Goal: Information Seeking & Learning: Check status

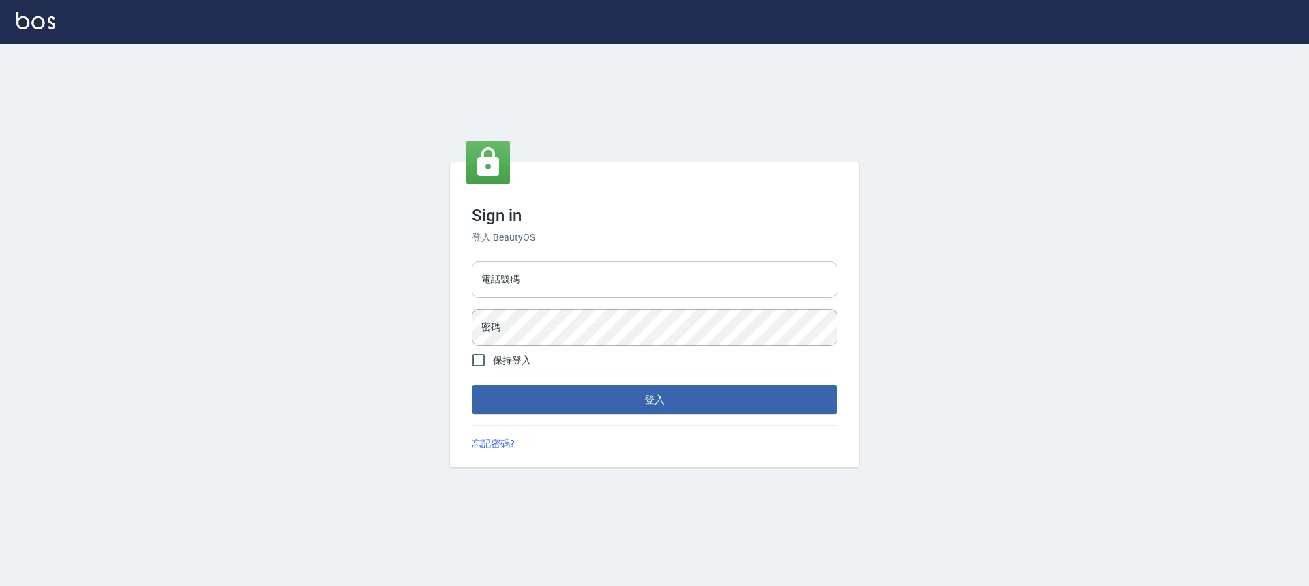
click at [573, 291] on input "電話號碼" at bounding box center [654, 279] width 365 height 37
type input "0989189977"
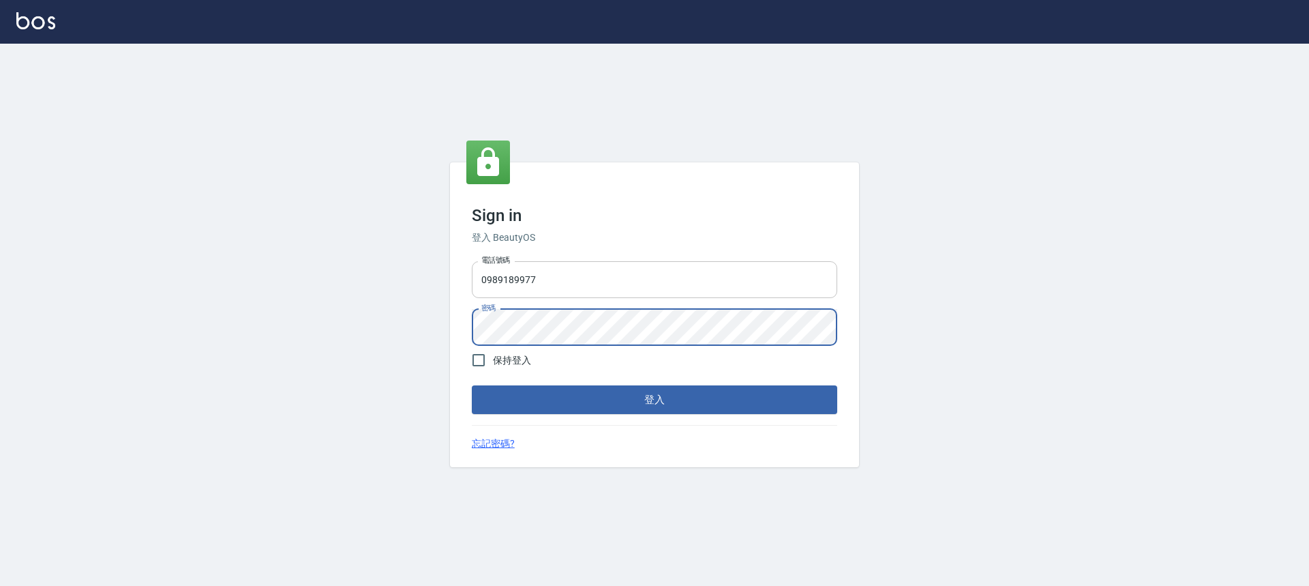
click at [472, 385] on button "登入" at bounding box center [654, 399] width 365 height 29
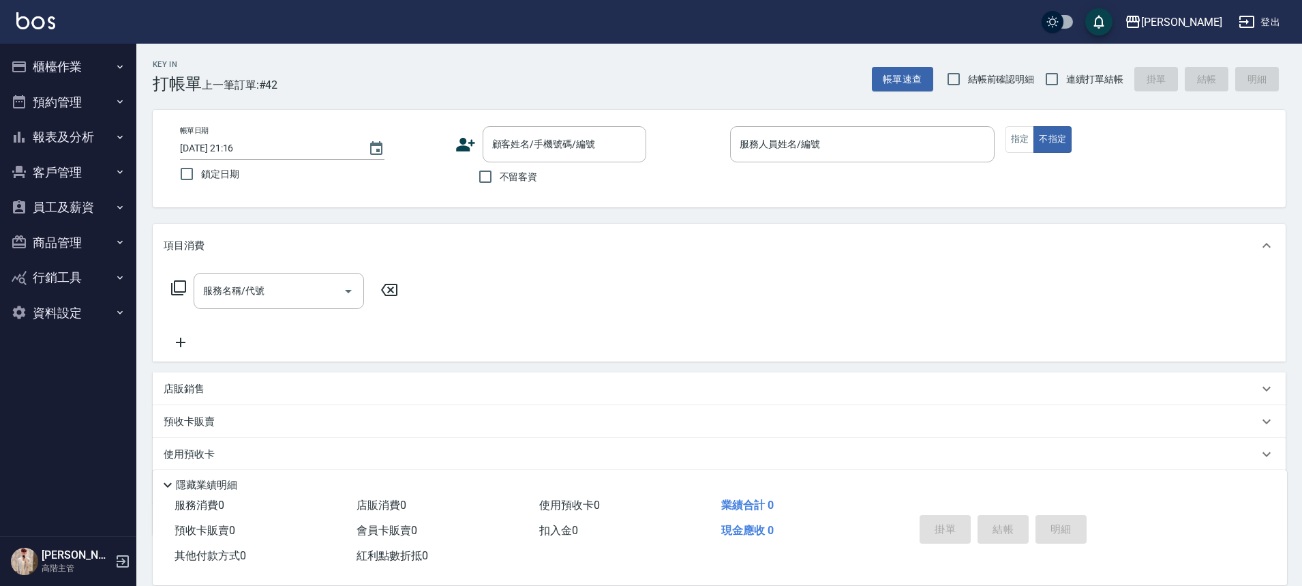
drag, startPoint x: 521, startPoint y: 177, endPoint x: 1158, endPoint y: 89, distance: 643.5
click at [522, 177] on span "不留客資" at bounding box center [519, 177] width 38 height 14
click at [500, 177] on input "不留客資" at bounding box center [485, 176] width 29 height 29
checkbox input "true"
click at [1109, 77] on span "連續打單結帳" at bounding box center [1094, 79] width 57 height 14
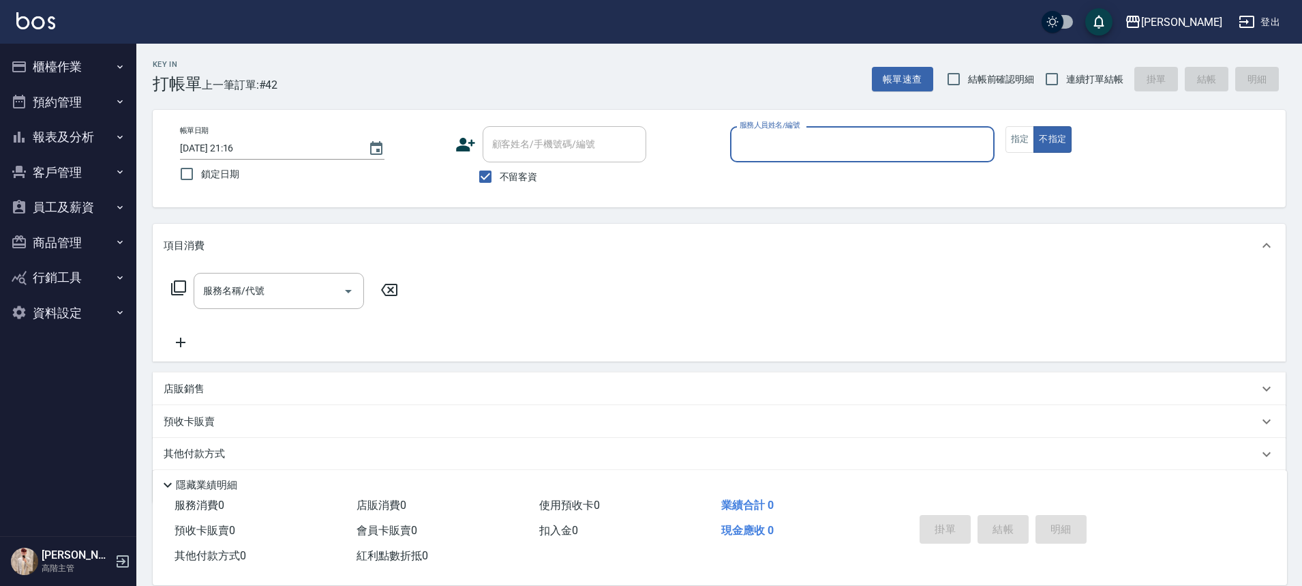
click at [1066, 77] on input "連續打單結帳" at bounding box center [1052, 79] width 29 height 29
checkbox input "true"
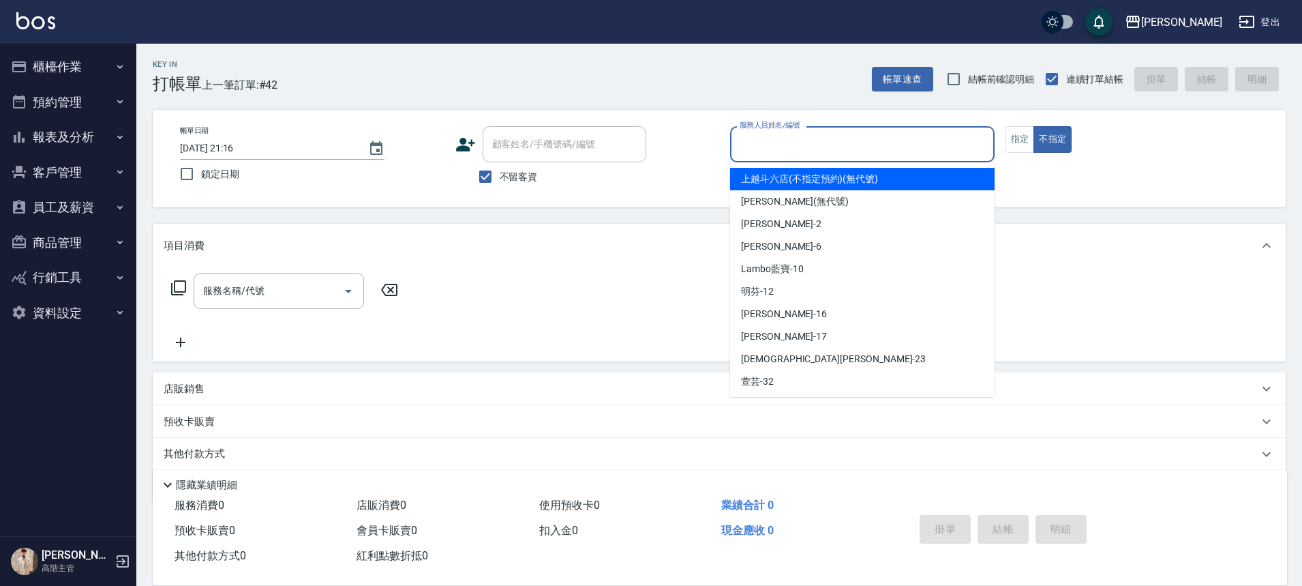
click at [868, 146] on input "服務人員姓名/編號" at bounding box center [862, 144] width 252 height 24
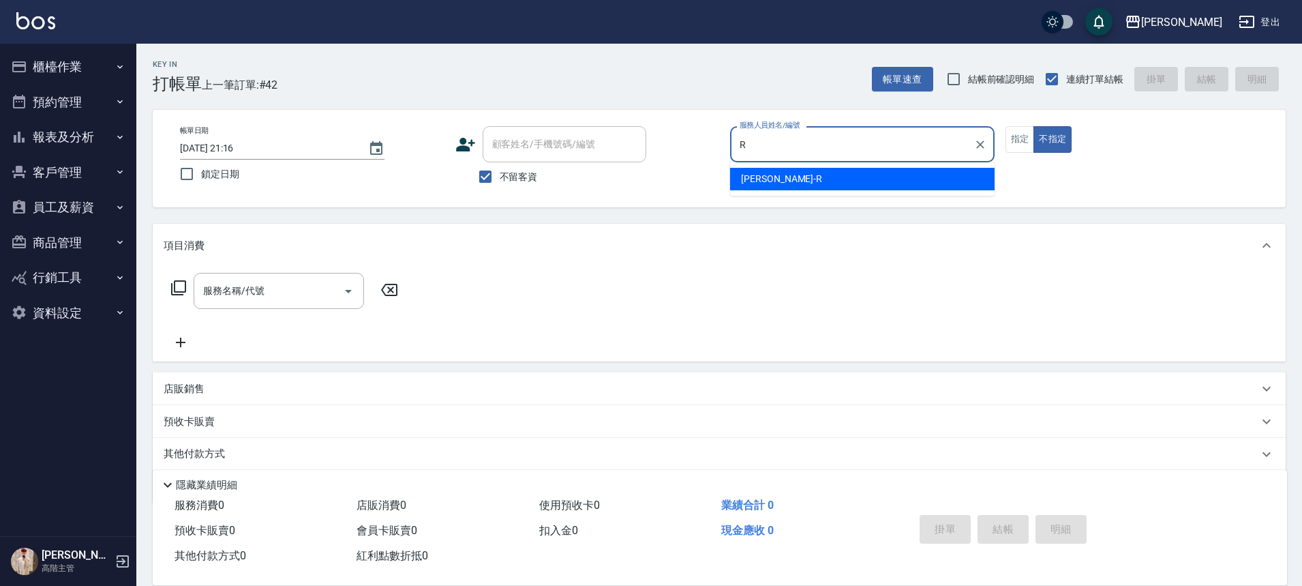
type input "R"
type button "false"
type input "Rebecca瑞瑞-R"
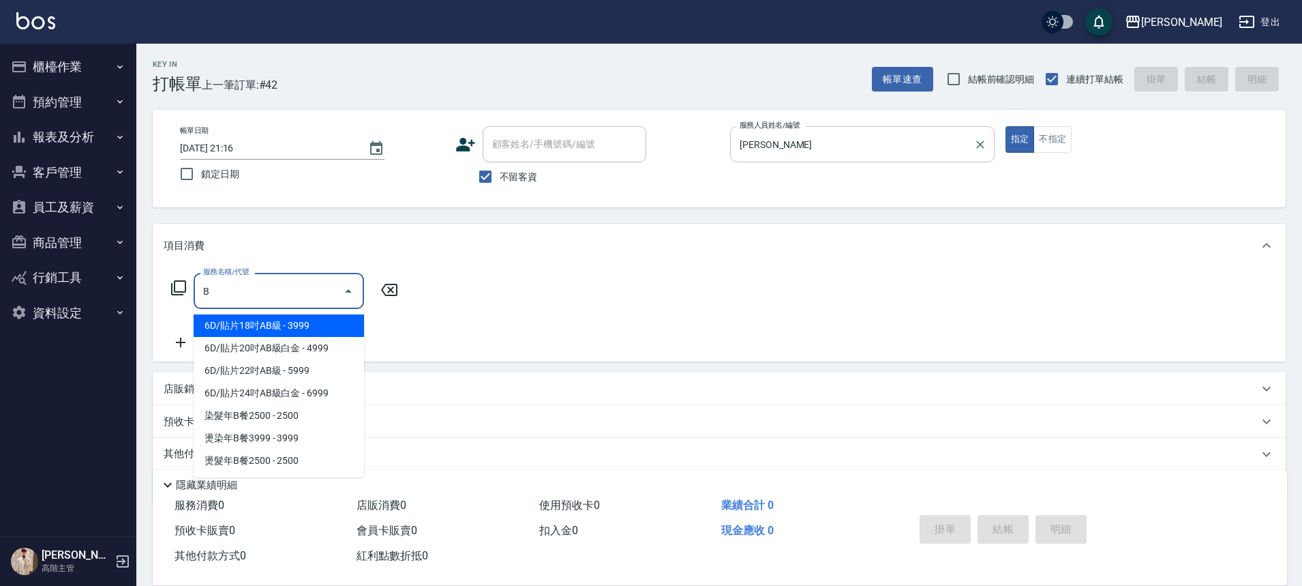
type input "B1"
type input "剪髮(B1)"
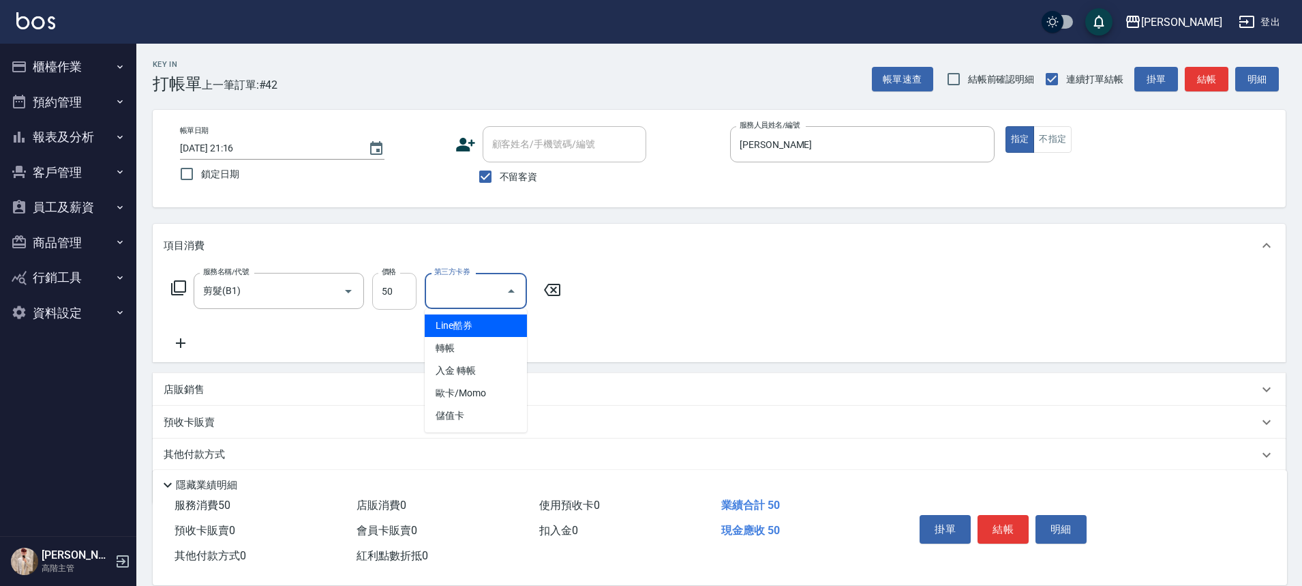
click at [380, 287] on input "50" at bounding box center [394, 291] width 44 height 37
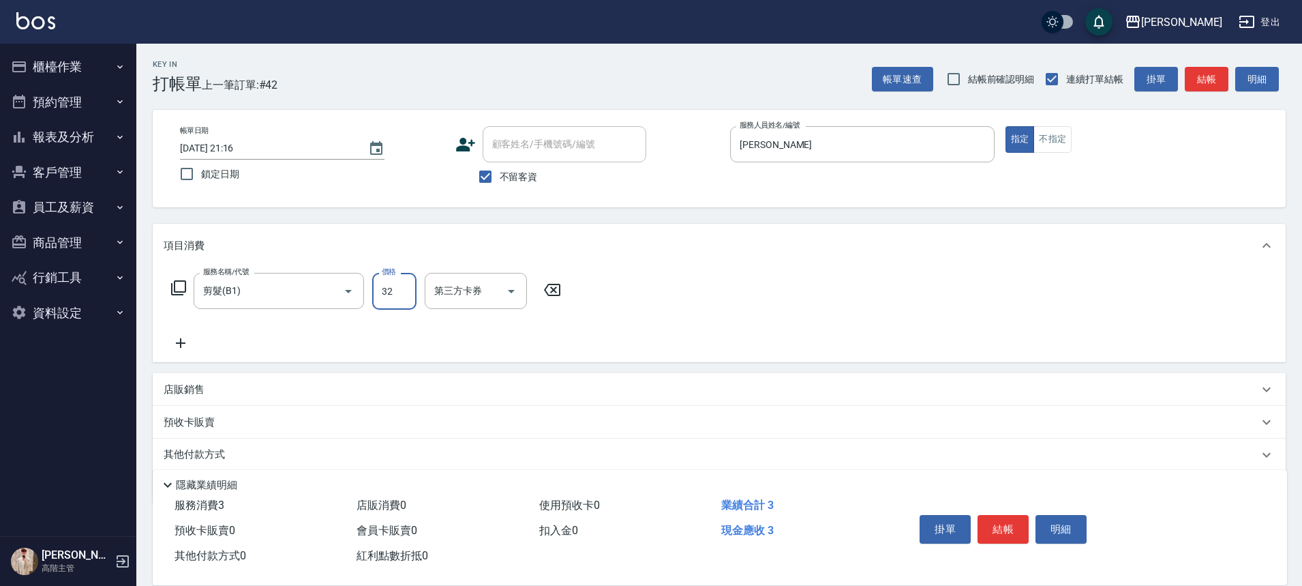
type input "320"
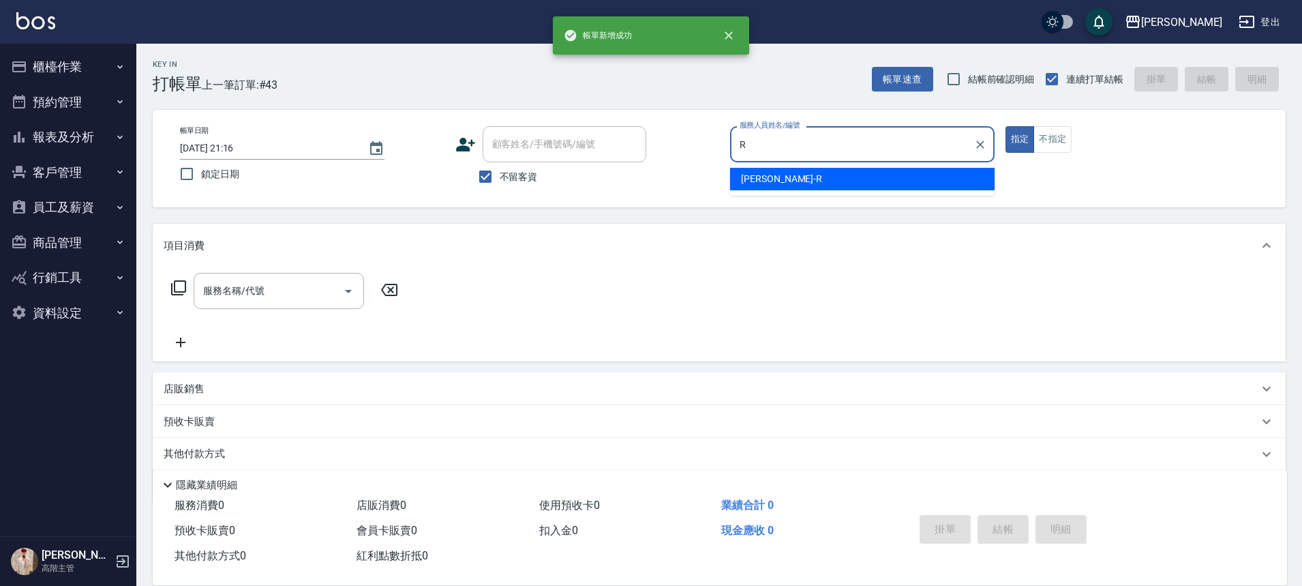
type input "Rebecca瑞瑞-R"
type button "true"
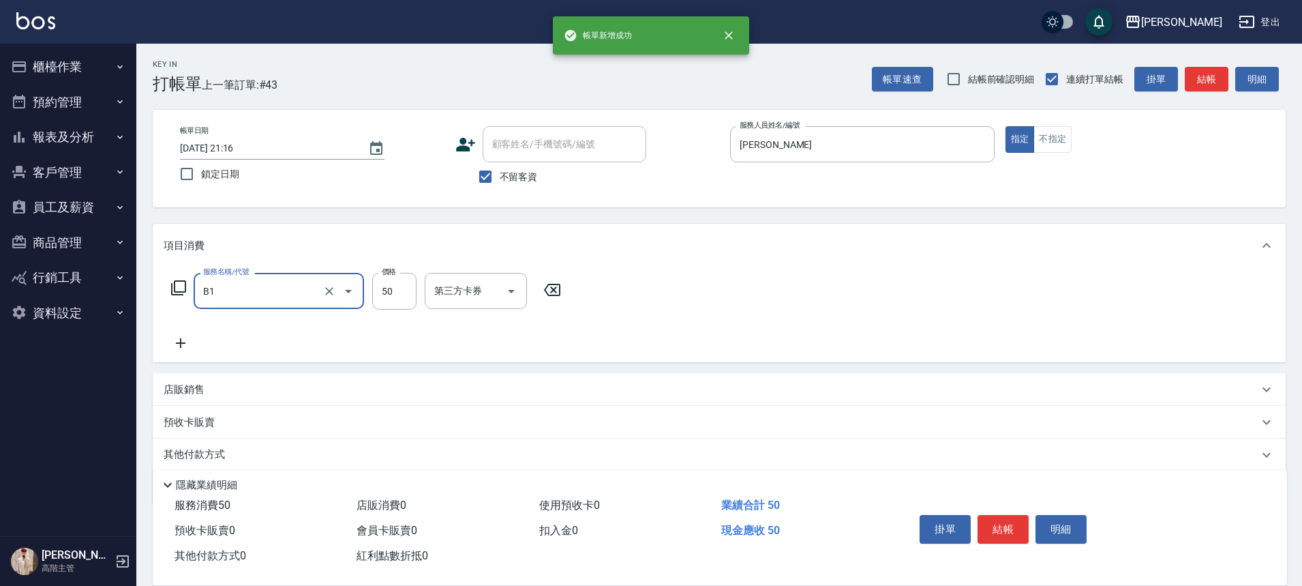
type input "剪髮(B1)"
type input "320"
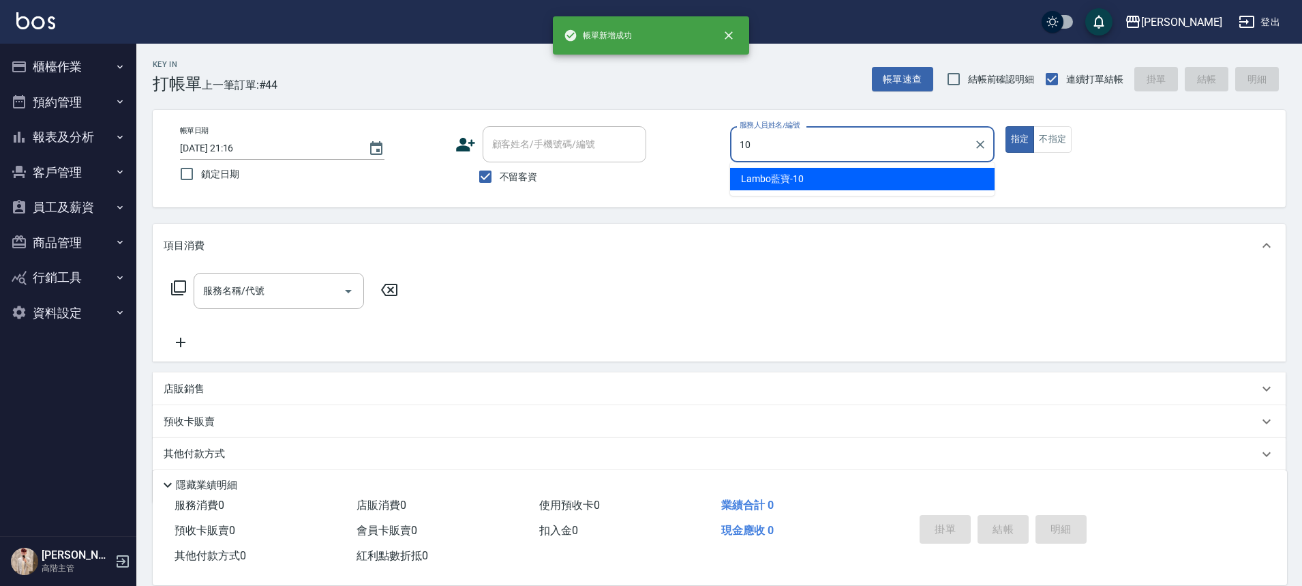
type input "Lambo藍寶-10"
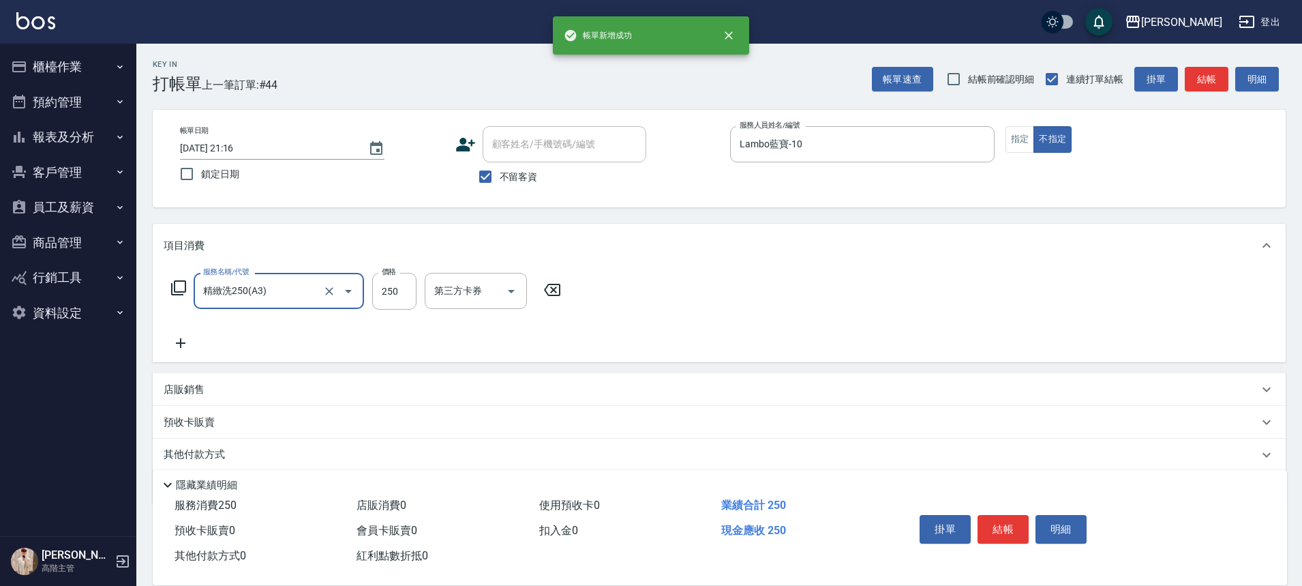
type input "精緻洗250(A3)"
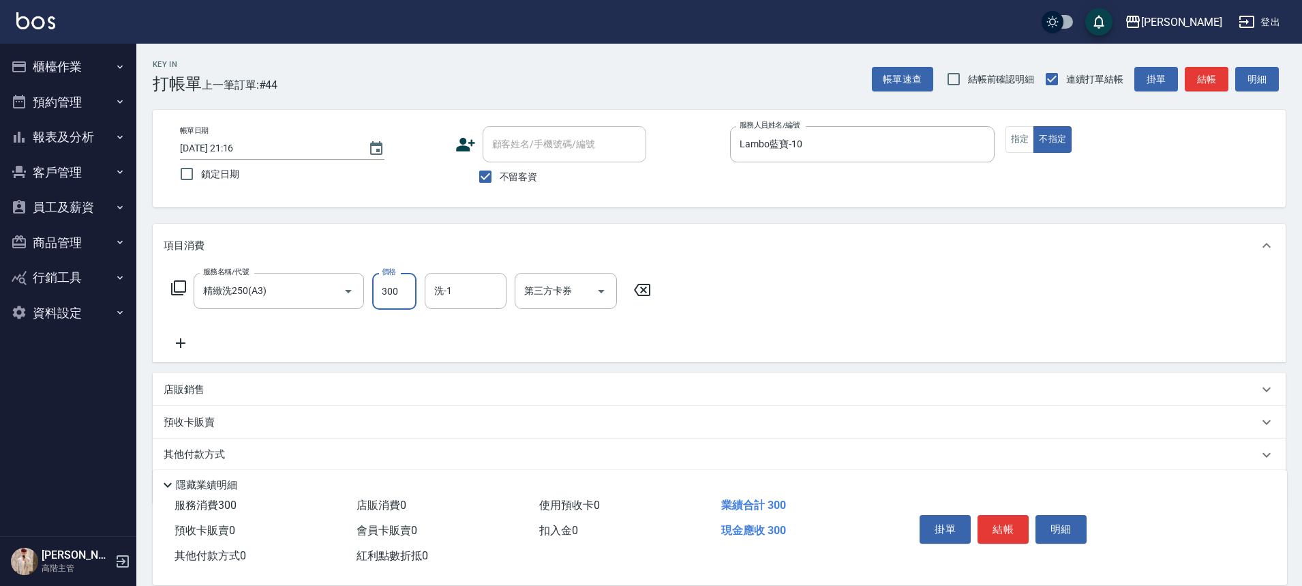
type input "300"
type input "鈺婷-23"
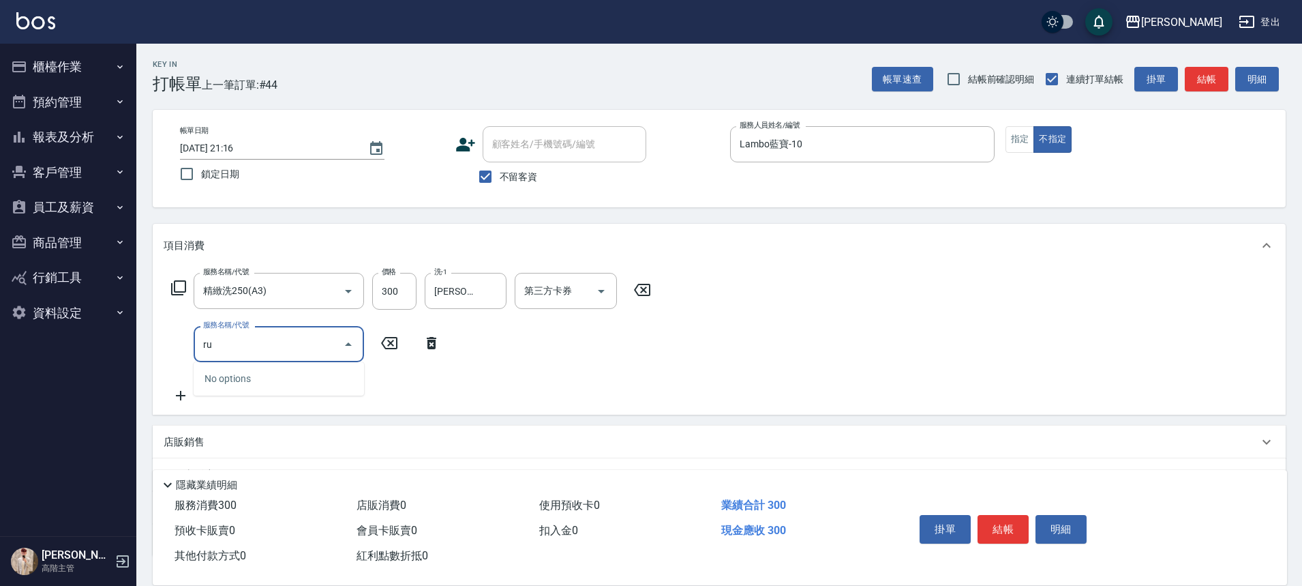
type input "r"
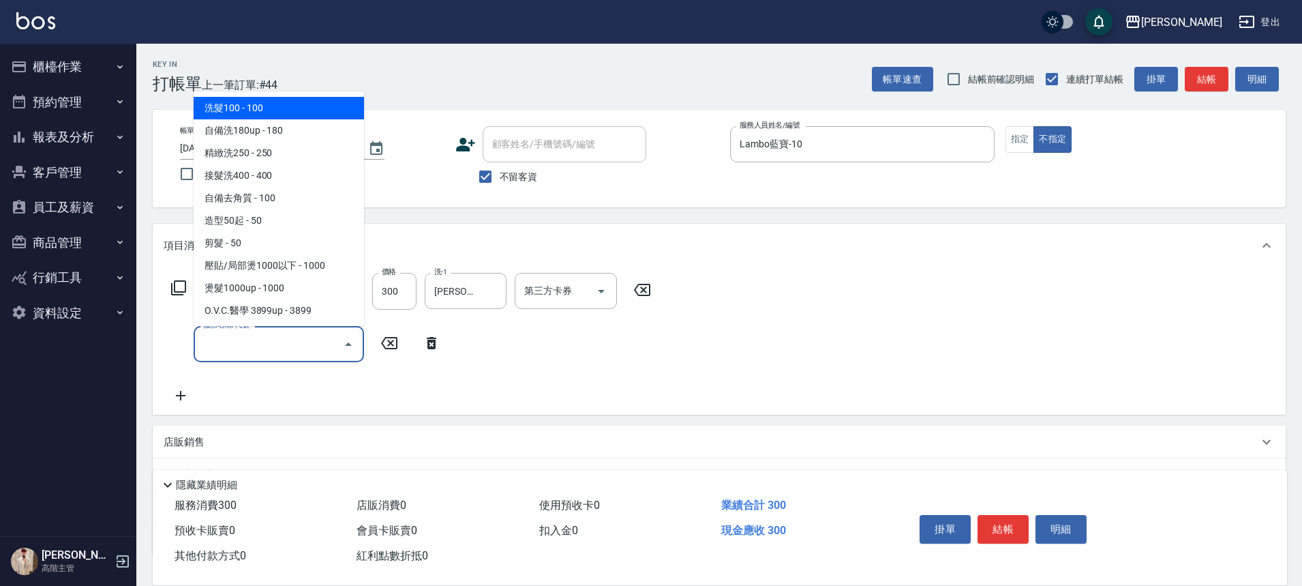
type input "c"
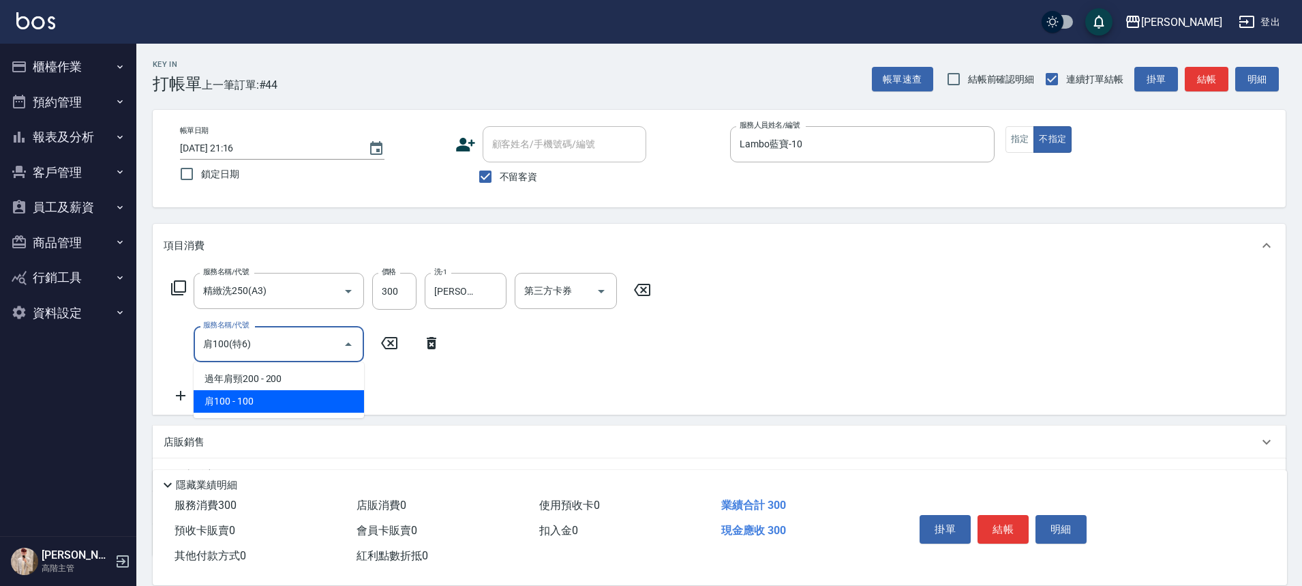
type input "肩100(特6)"
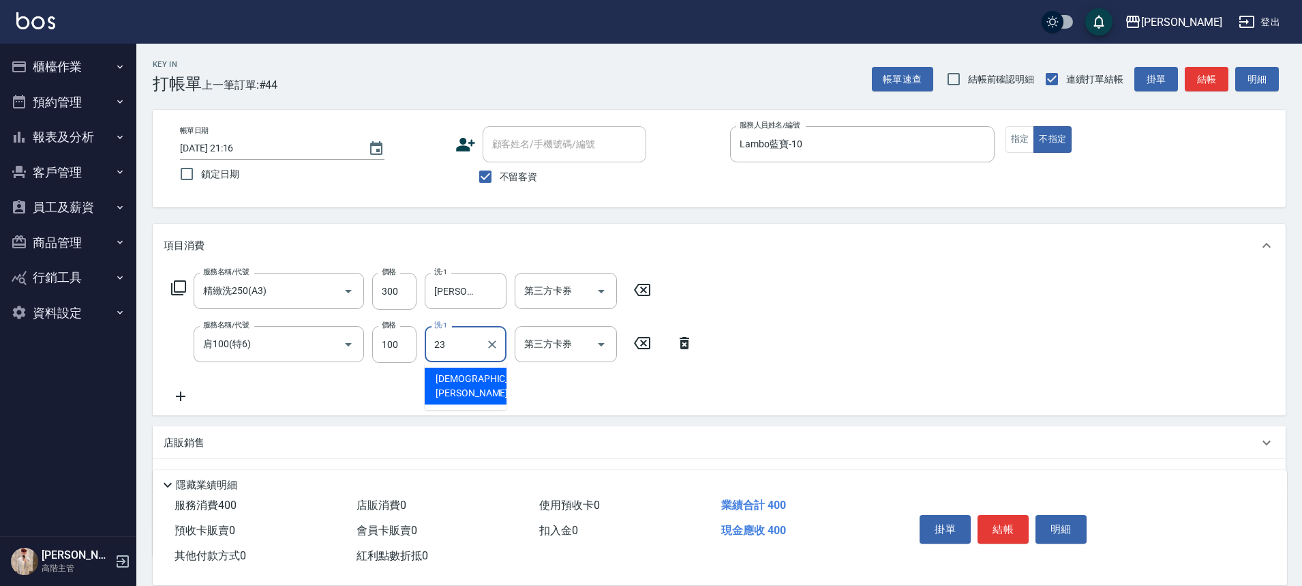
type input "鈺婷-23"
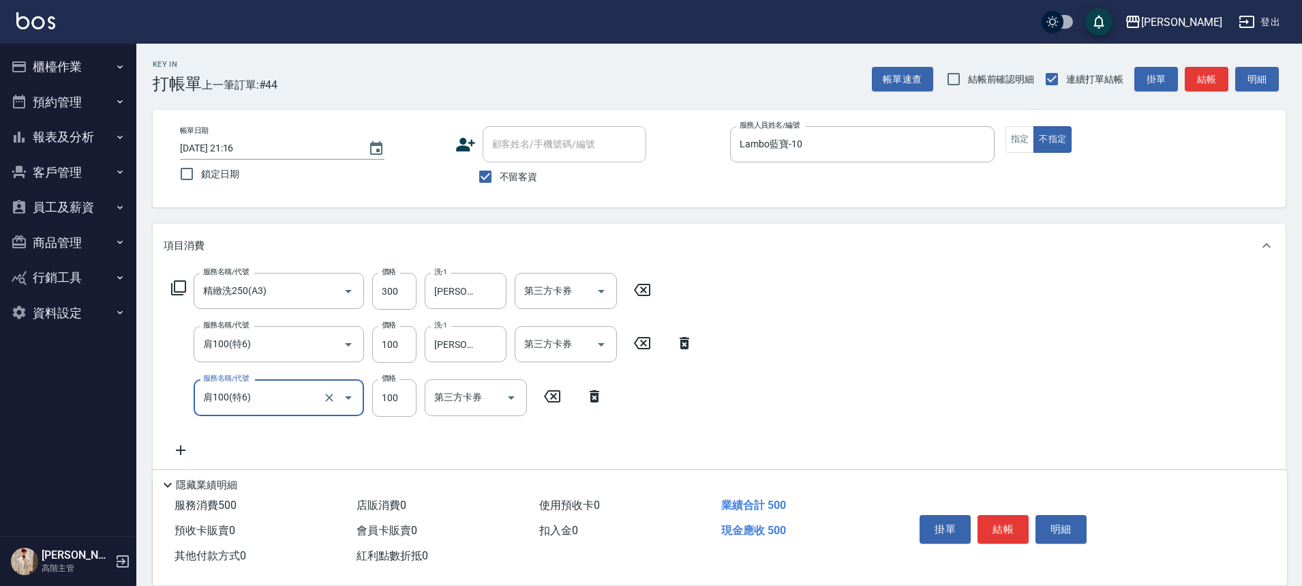
type input "肩100(特6)"
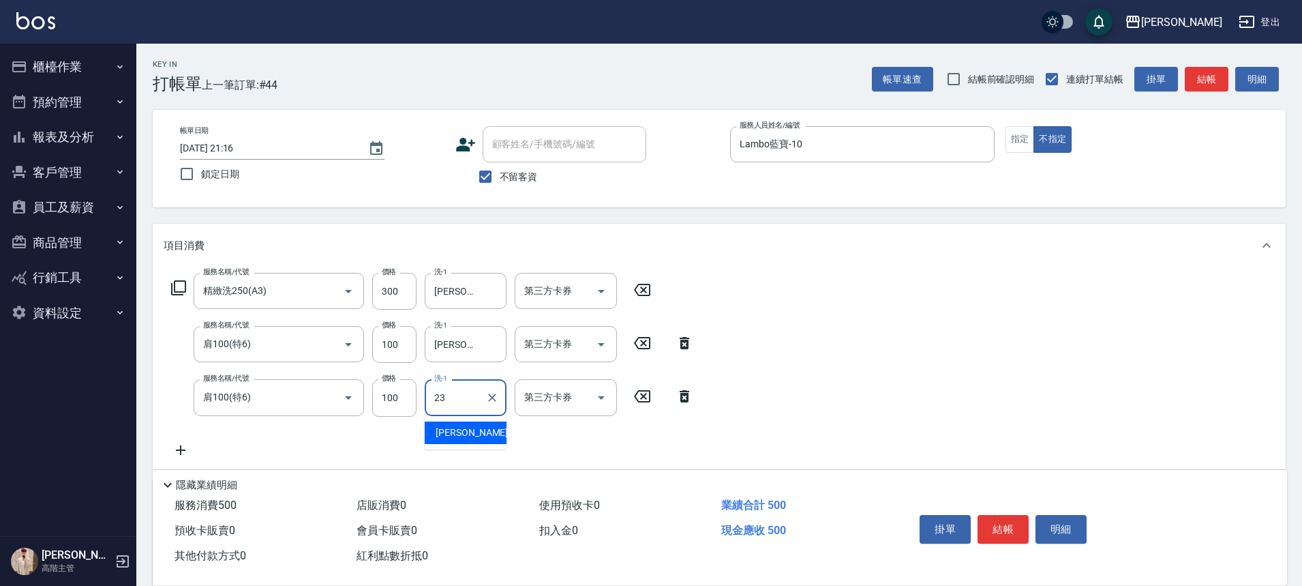
type input "鈺婷-23"
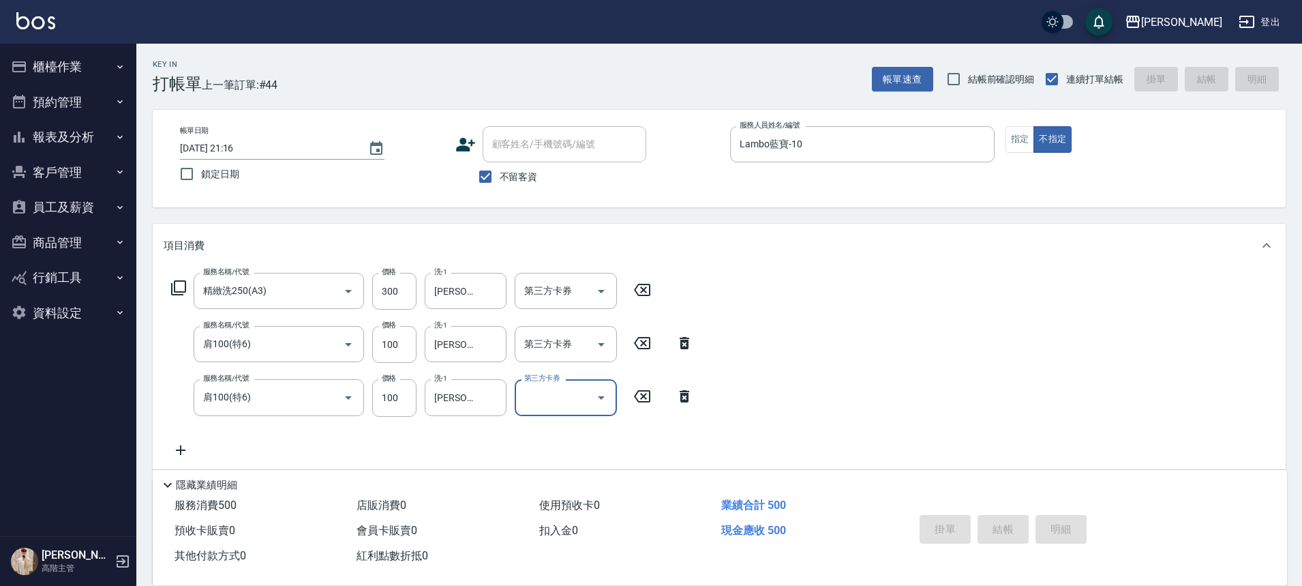
type input "2025/08/10 21:17"
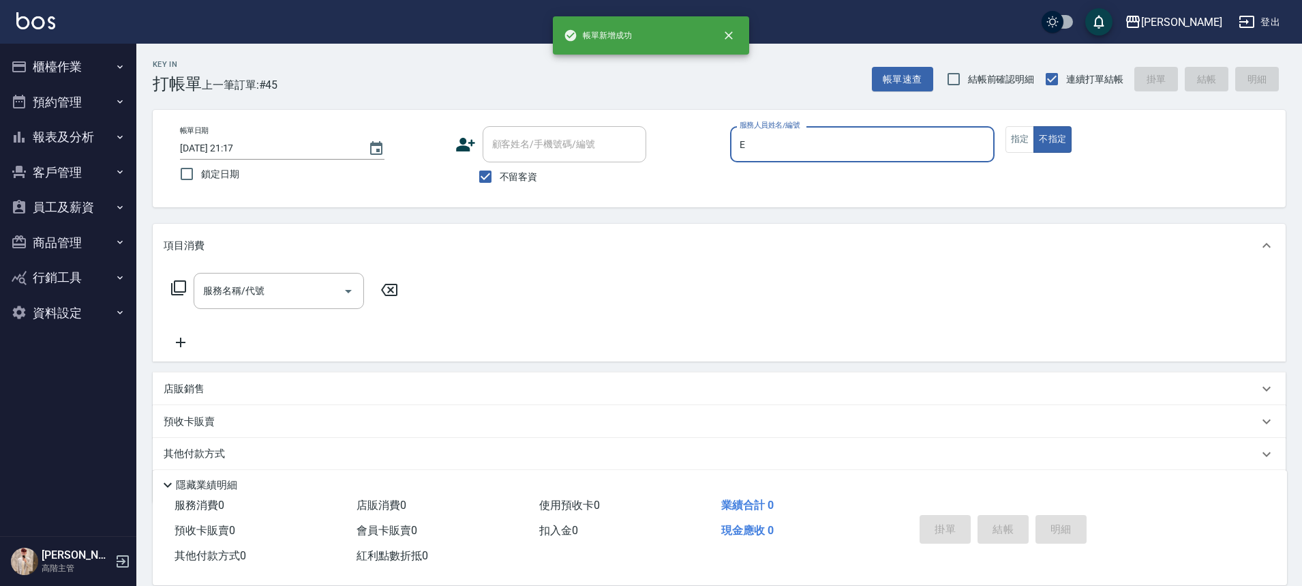
type input "Eason伊森-E"
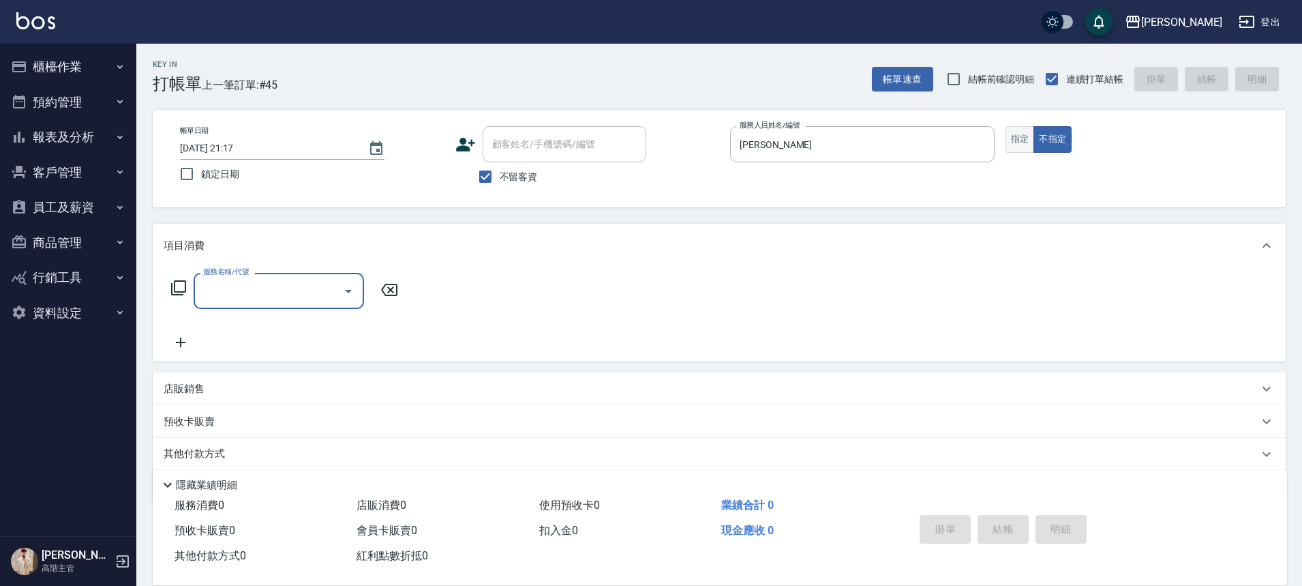
click at [1026, 145] on button "指定" at bounding box center [1020, 139] width 29 height 27
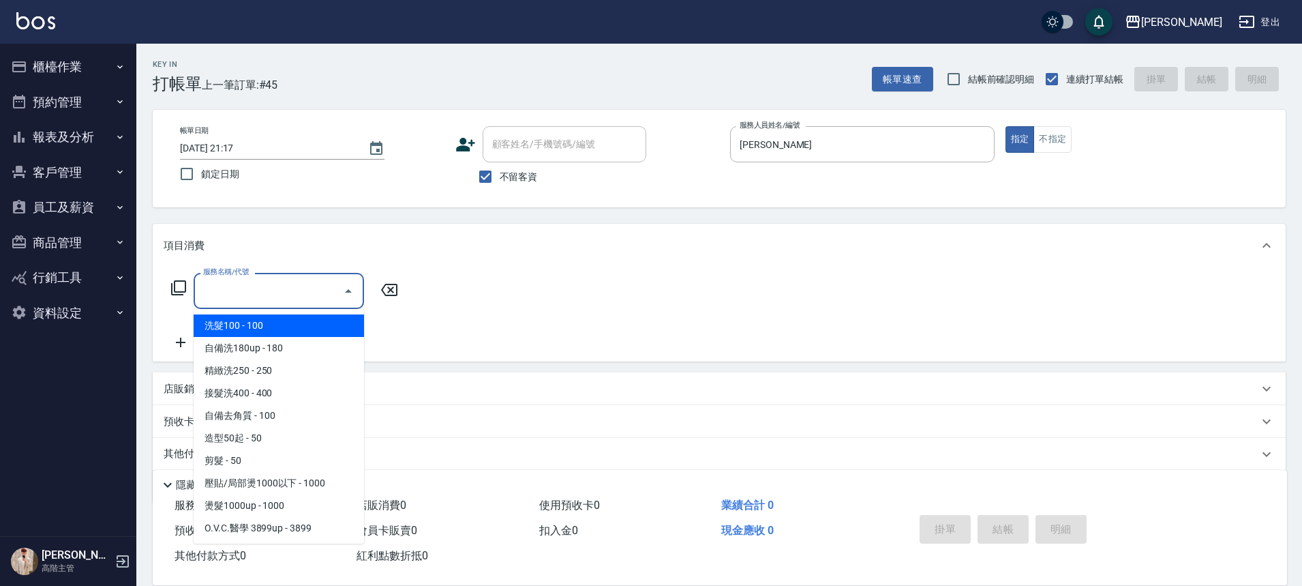
click at [315, 293] on input "服務名稱/代號" at bounding box center [269, 291] width 138 height 24
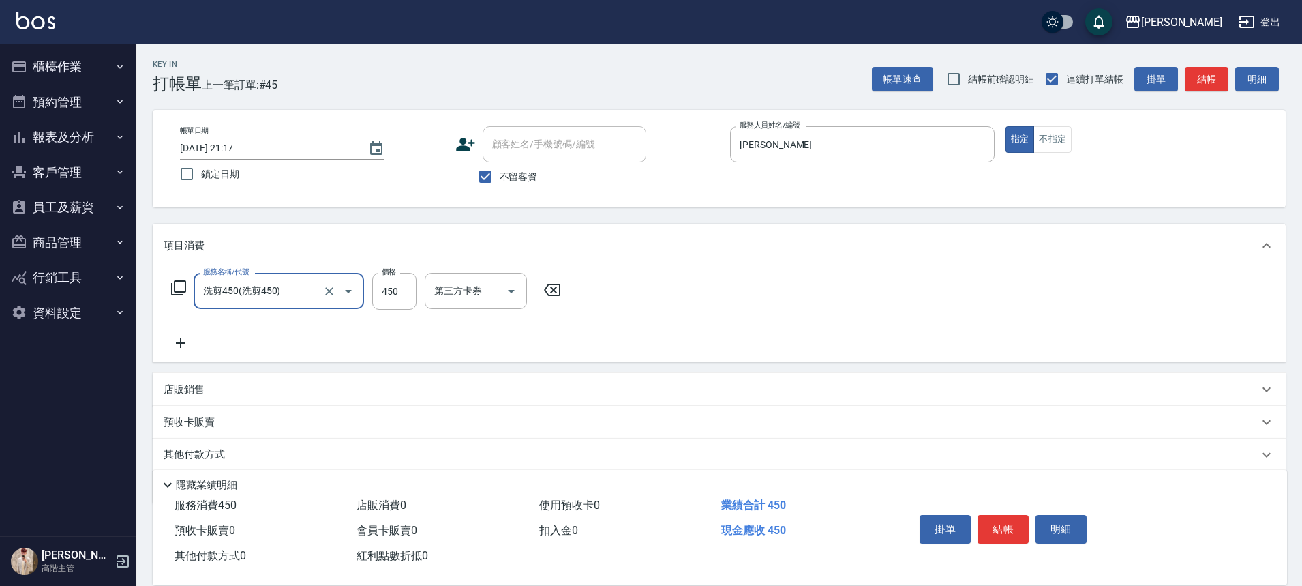
type input "洗剪450"
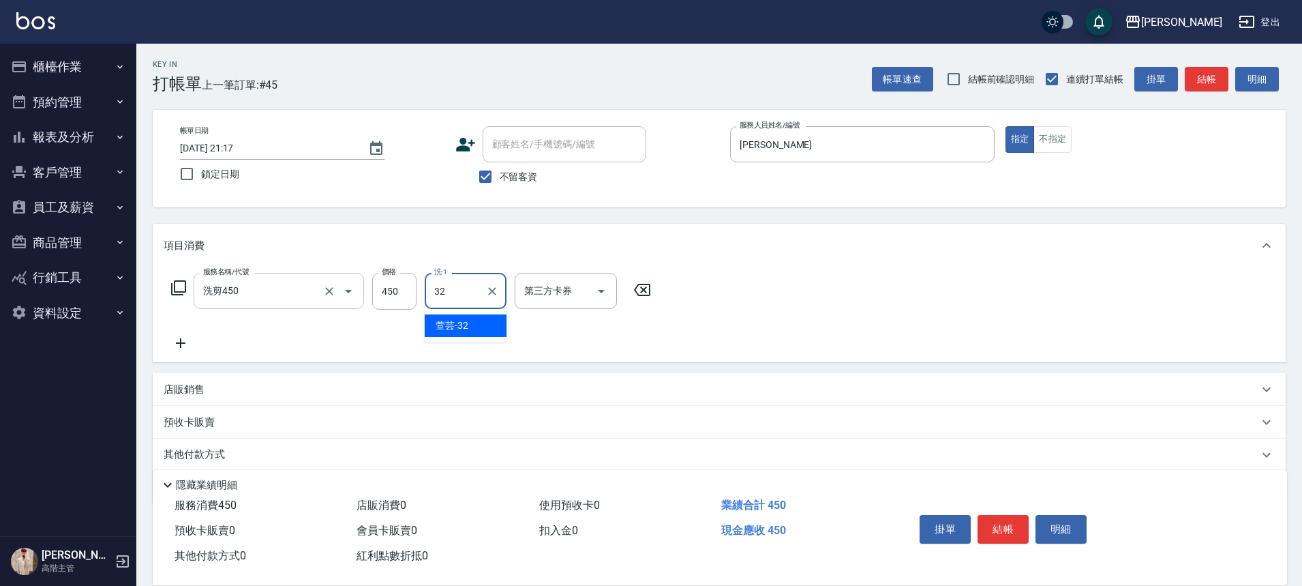
type input "萱芸-32"
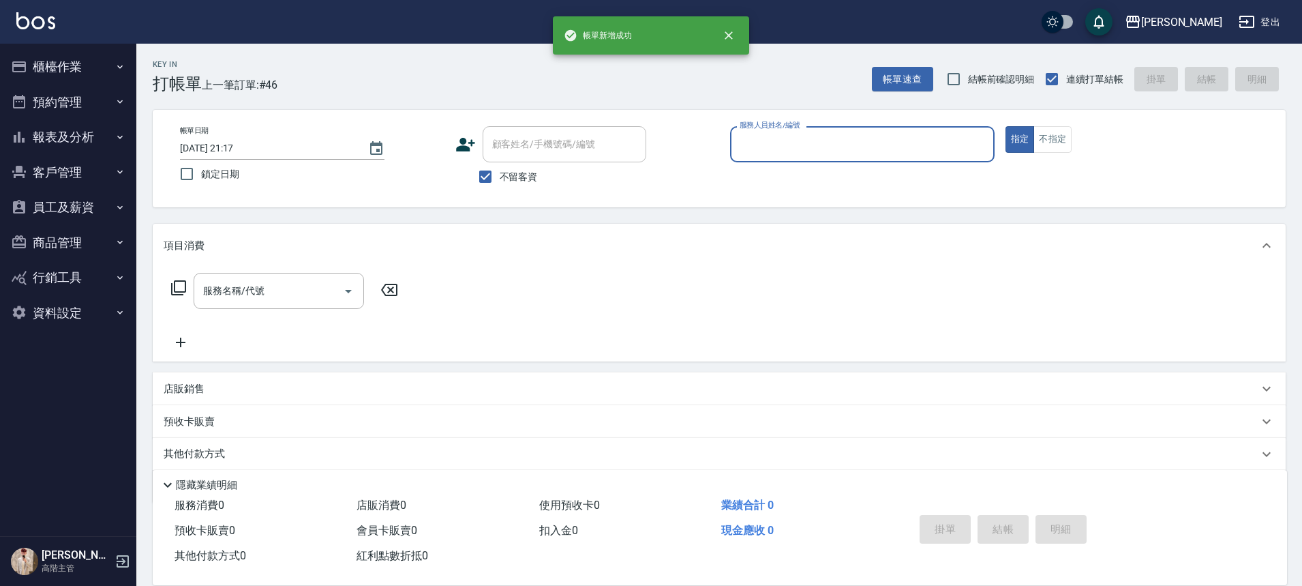
click at [94, 57] on button "櫃檯作業" at bounding box center [67, 66] width 125 height 35
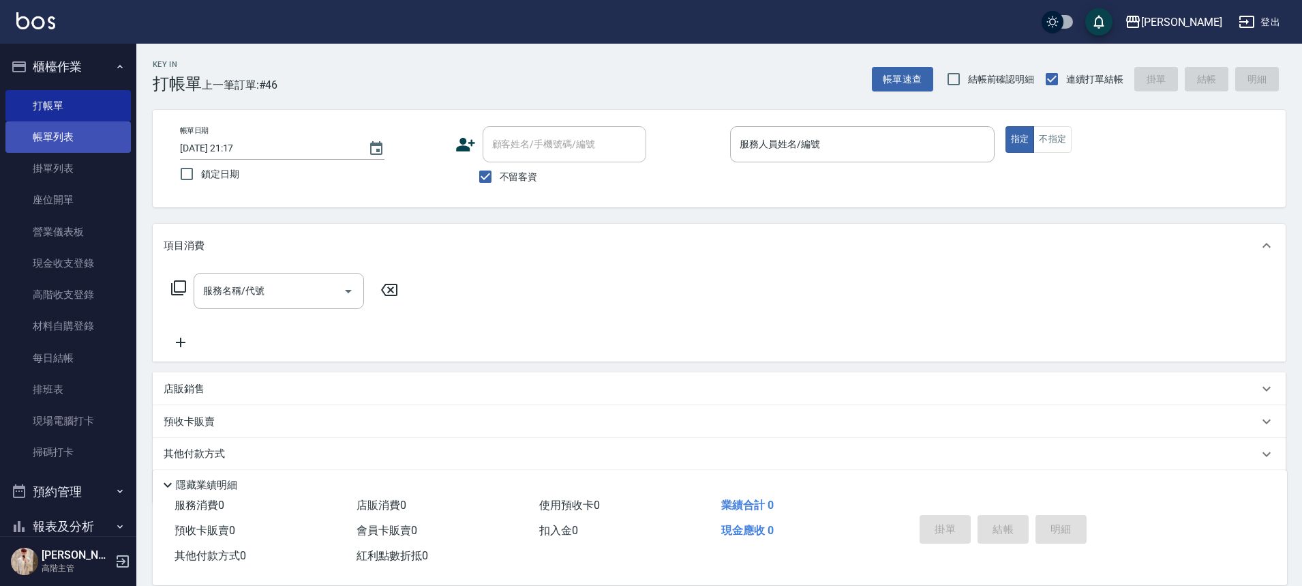
click at [72, 130] on link "帳單列表" at bounding box center [67, 136] width 125 height 31
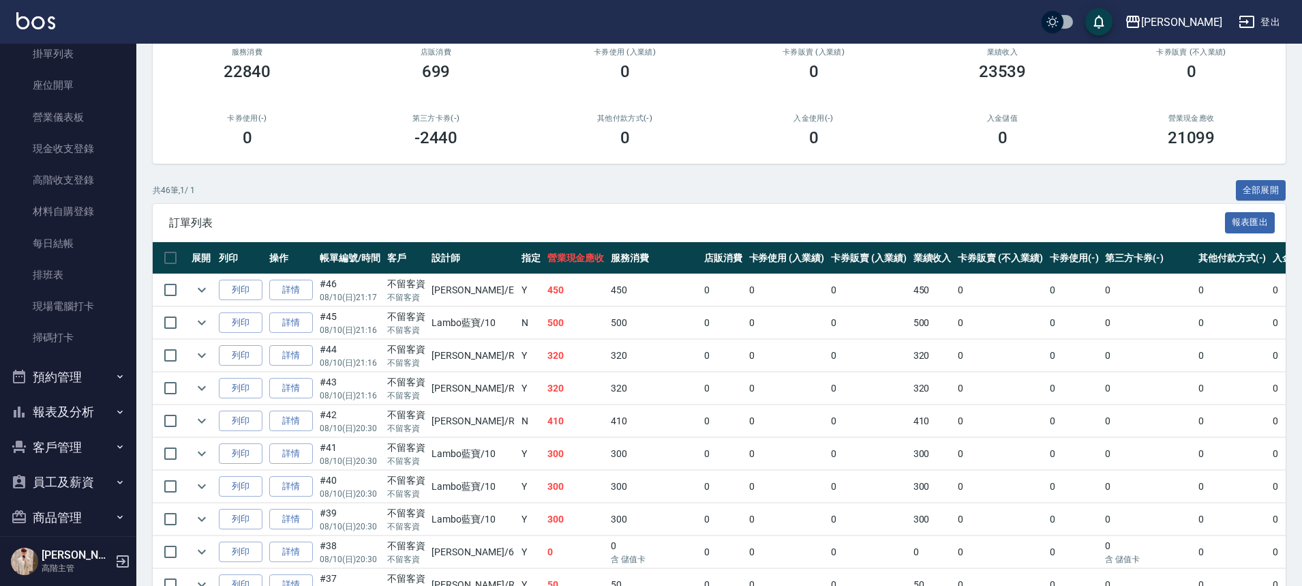
scroll to position [136, 0]
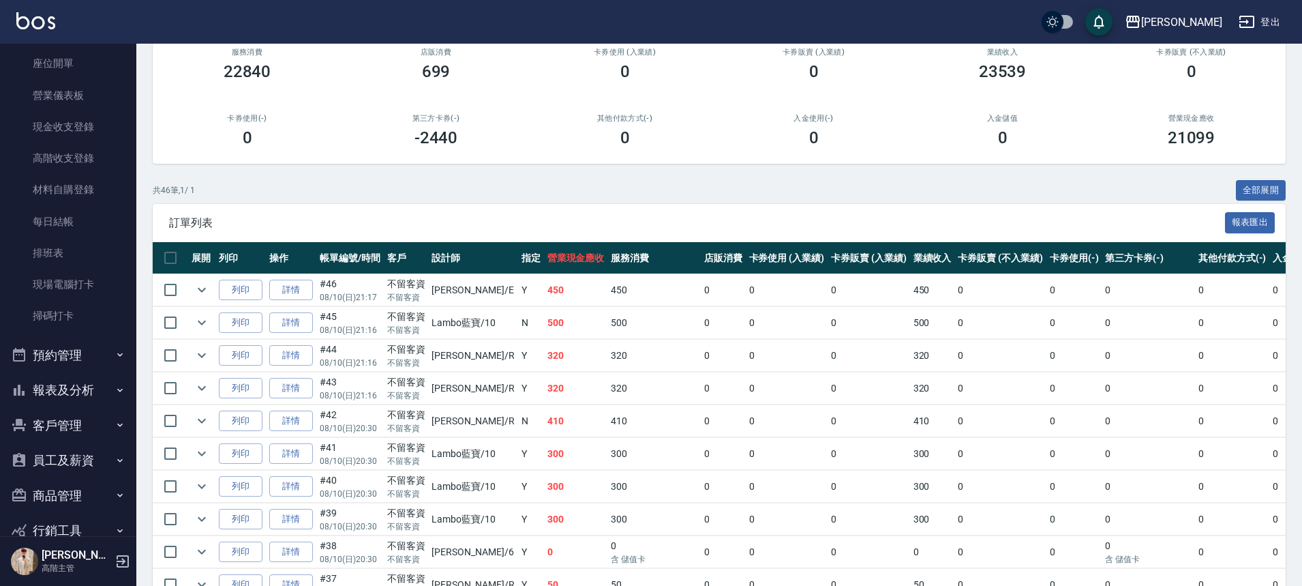
click at [104, 374] on button "報表及分析" at bounding box center [67, 389] width 125 height 35
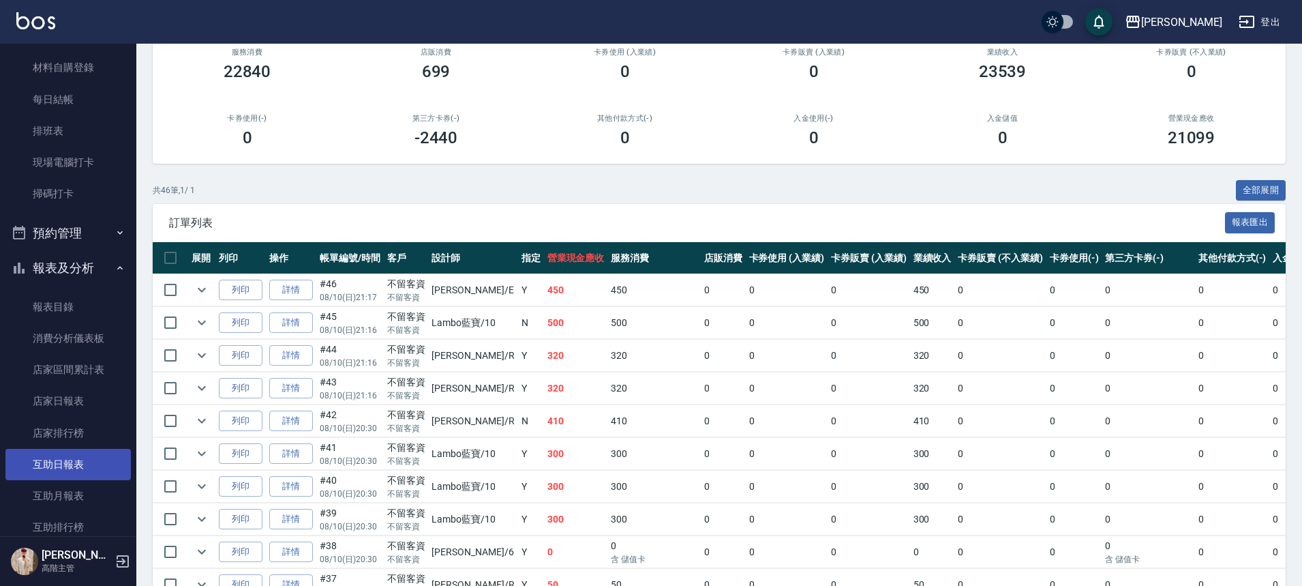
scroll to position [273, 0]
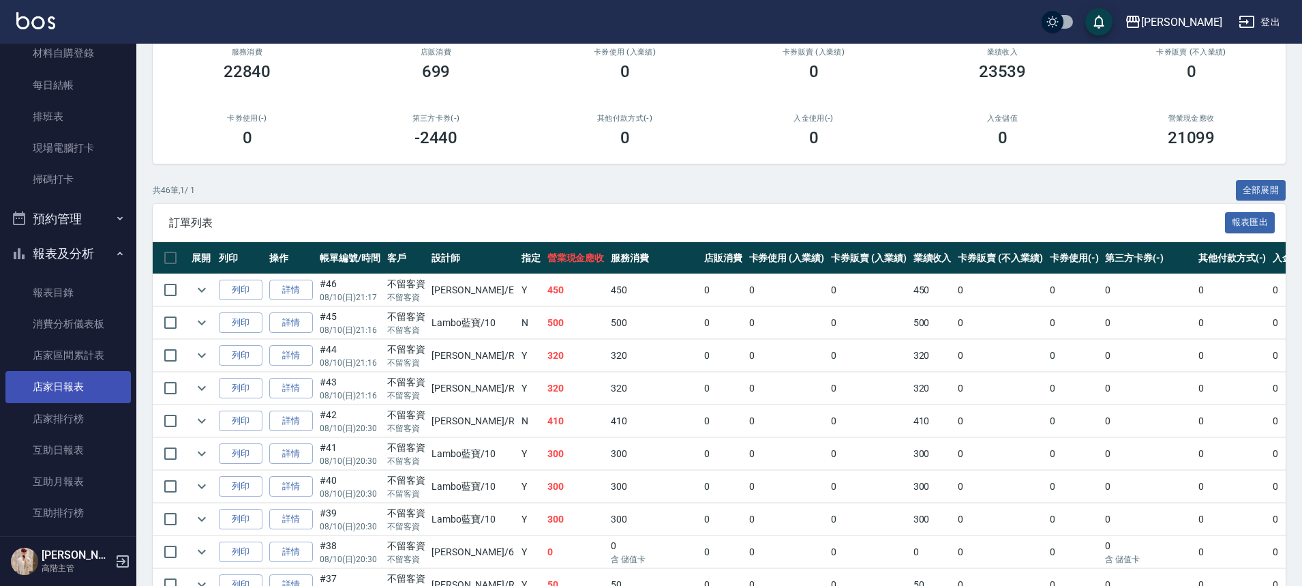
click at [91, 396] on link "店家日報表" at bounding box center [67, 386] width 125 height 31
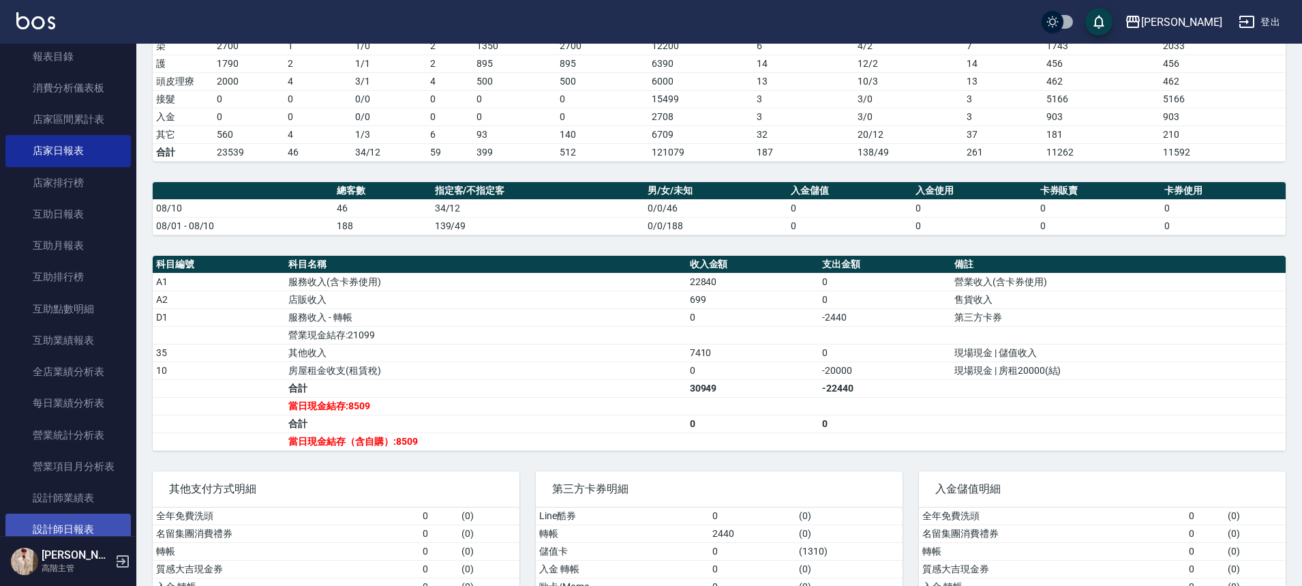
scroll to position [682, 0]
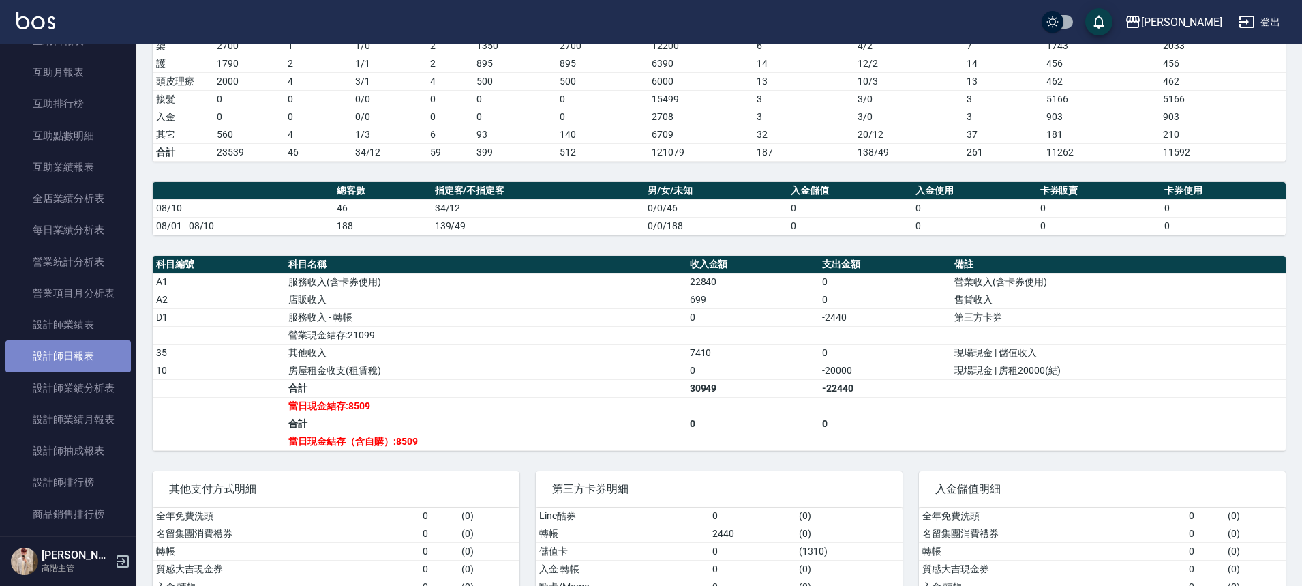
click at [103, 360] on link "設計師日報表" at bounding box center [67, 355] width 125 height 31
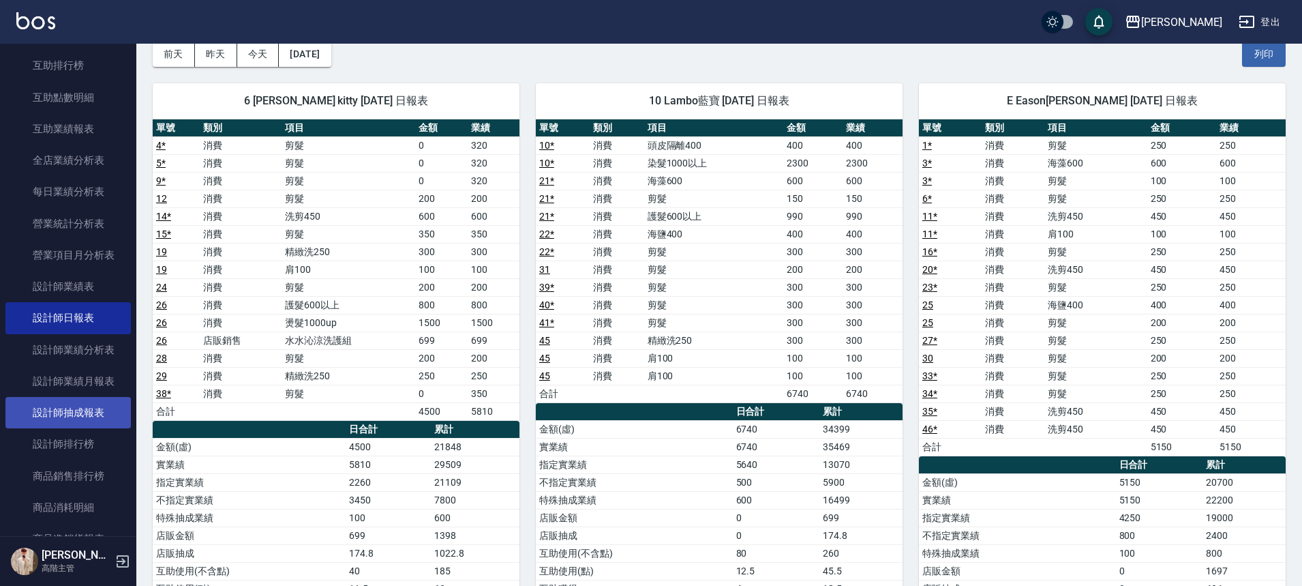
scroll to position [750, 0]
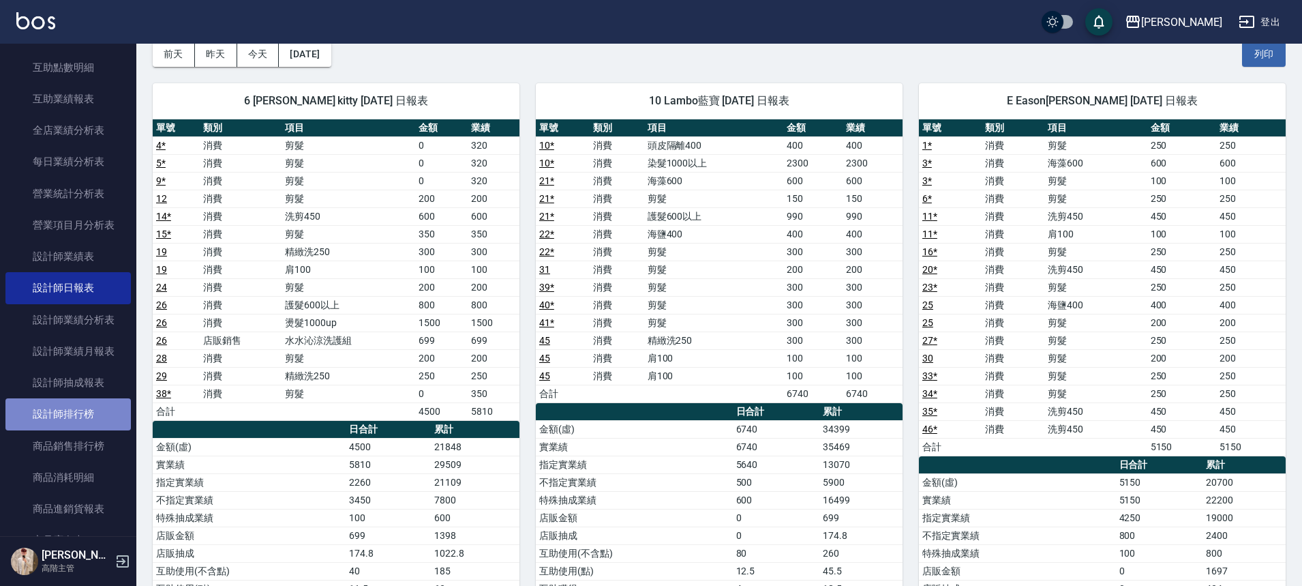
click at [89, 412] on link "設計師排行榜" at bounding box center [67, 413] width 125 height 31
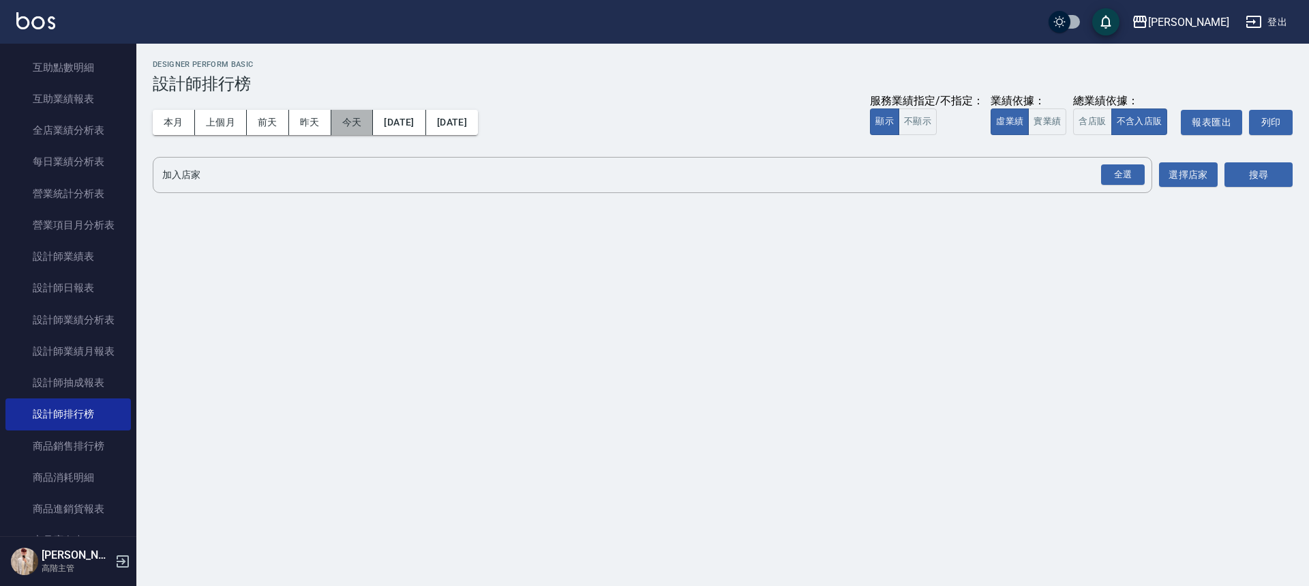
drag, startPoint x: 359, startPoint y: 123, endPoint x: 367, endPoint y: 121, distance: 8.0
click at [360, 123] on button "今天" at bounding box center [352, 122] width 42 height 25
click at [1050, 117] on button "實業績" at bounding box center [1047, 121] width 38 height 27
drag, startPoint x: 1124, startPoint y: 177, endPoint x: 1171, endPoint y: 183, distance: 48.0
click at [1125, 177] on div "全選" at bounding box center [1123, 174] width 44 height 21
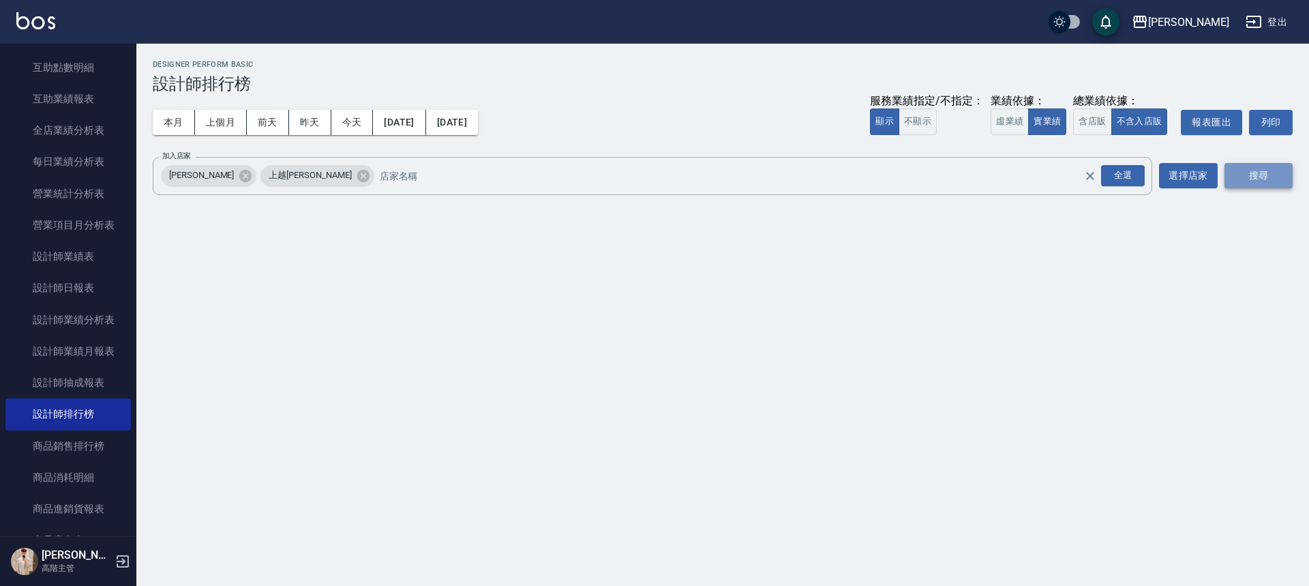
click at [1263, 175] on button "搜尋" at bounding box center [1259, 175] width 68 height 25
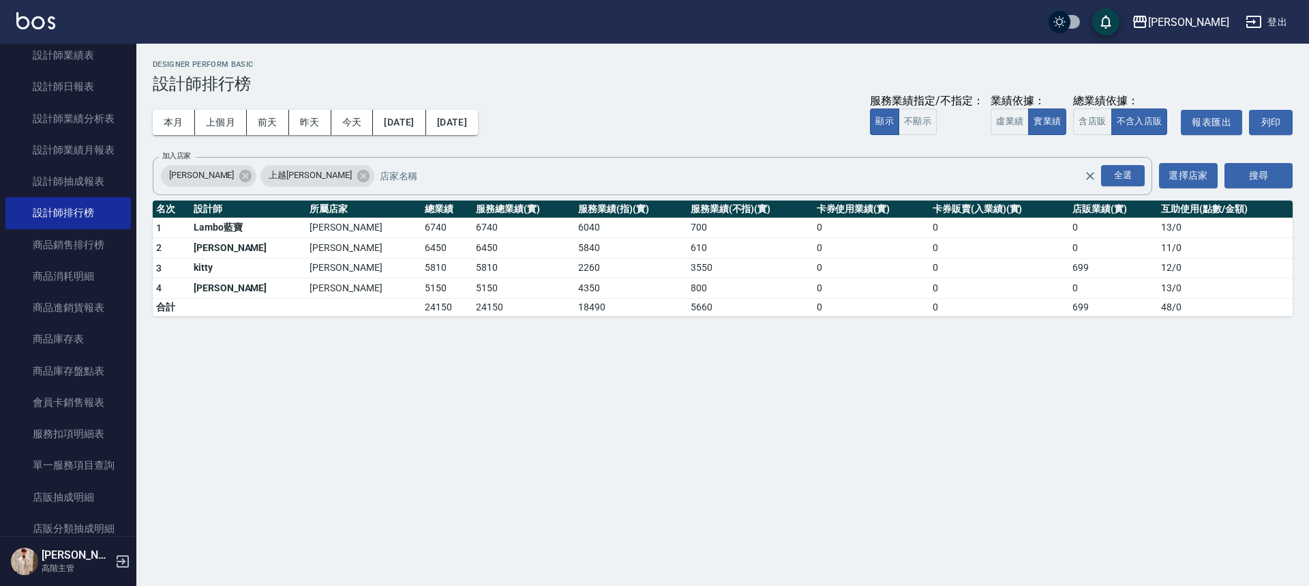
scroll to position [955, 0]
click at [172, 121] on button "本月" at bounding box center [174, 122] width 42 height 25
